Goal: Task Accomplishment & Management: Use online tool/utility

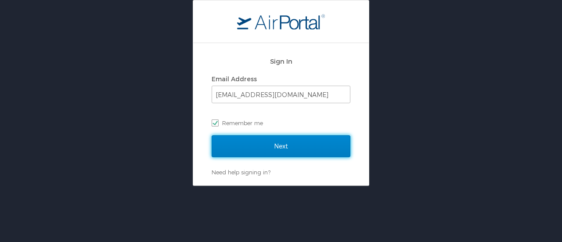
click at [274, 144] on input "Next" at bounding box center [281, 146] width 139 height 22
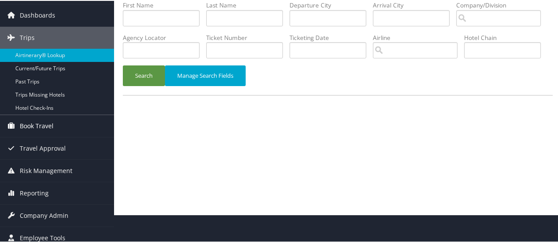
scroll to position [34, 0]
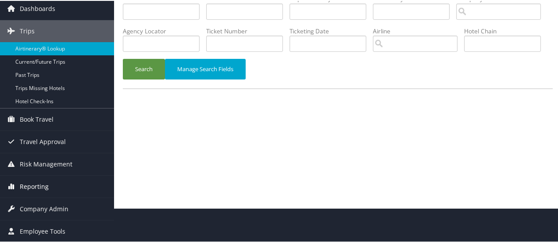
click at [41, 184] on span "Reporting" at bounding box center [34, 186] width 29 height 22
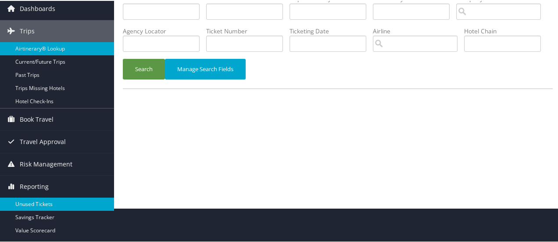
click at [47, 200] on link "Unused Tickets" at bounding box center [57, 203] width 114 height 13
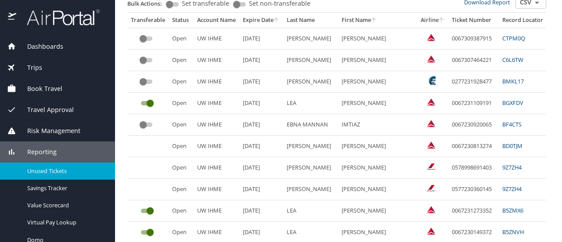
scroll to position [88, 0]
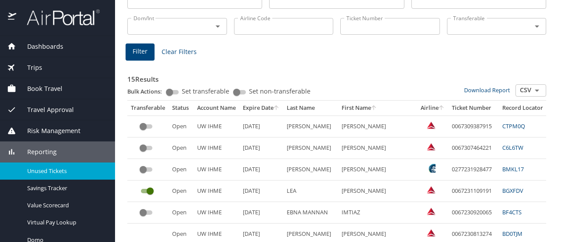
click at [253, 108] on th "Expire Date" at bounding box center [261, 108] width 44 height 15
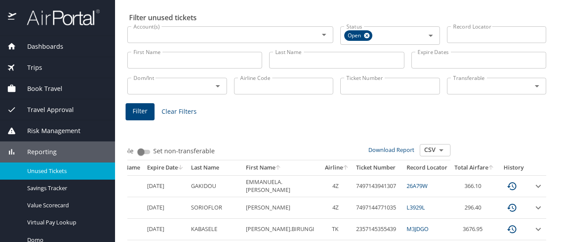
scroll to position [0, 0]
